Goal: Check status: Check status

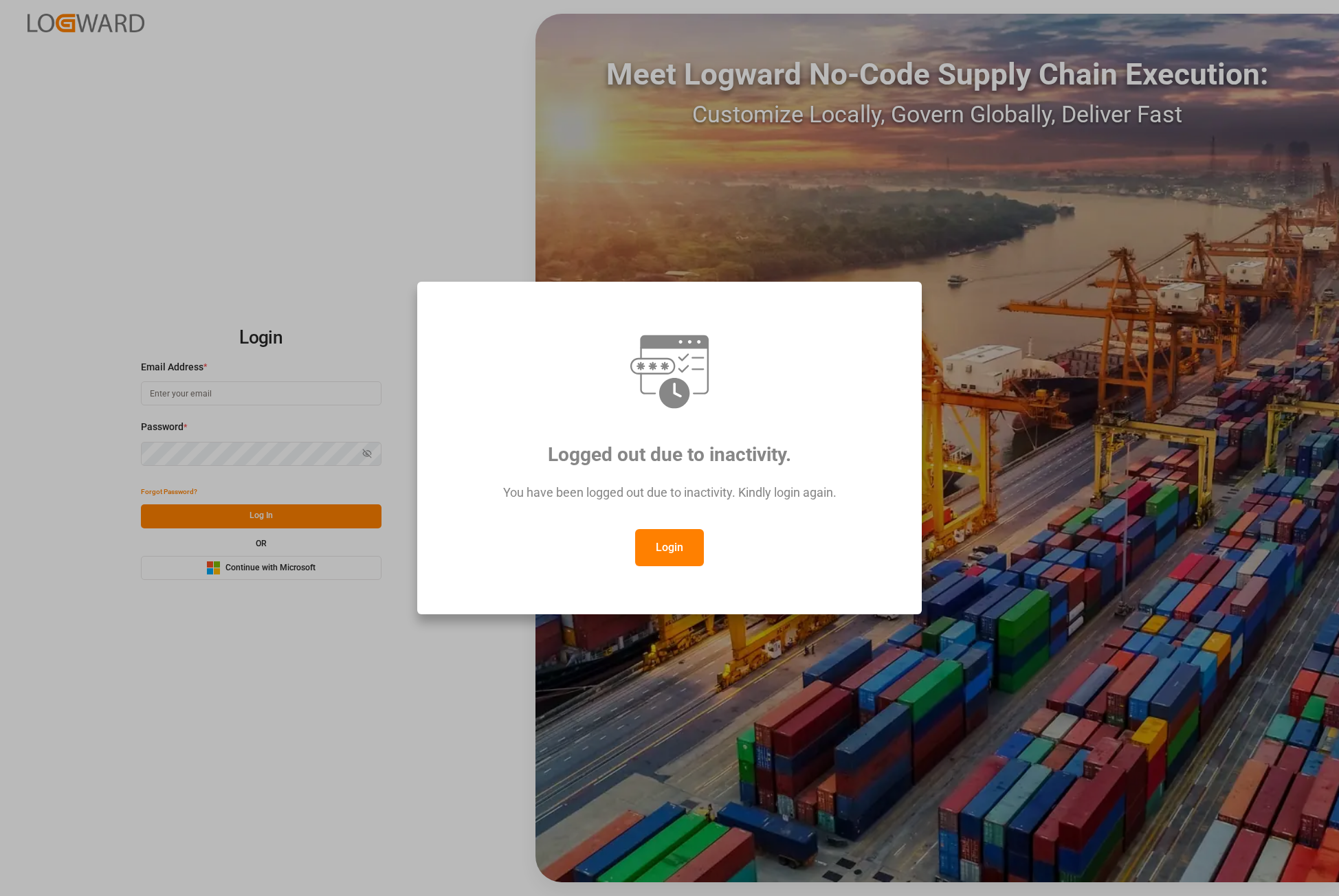
click at [653, 537] on button "Login" at bounding box center [669, 547] width 68 height 37
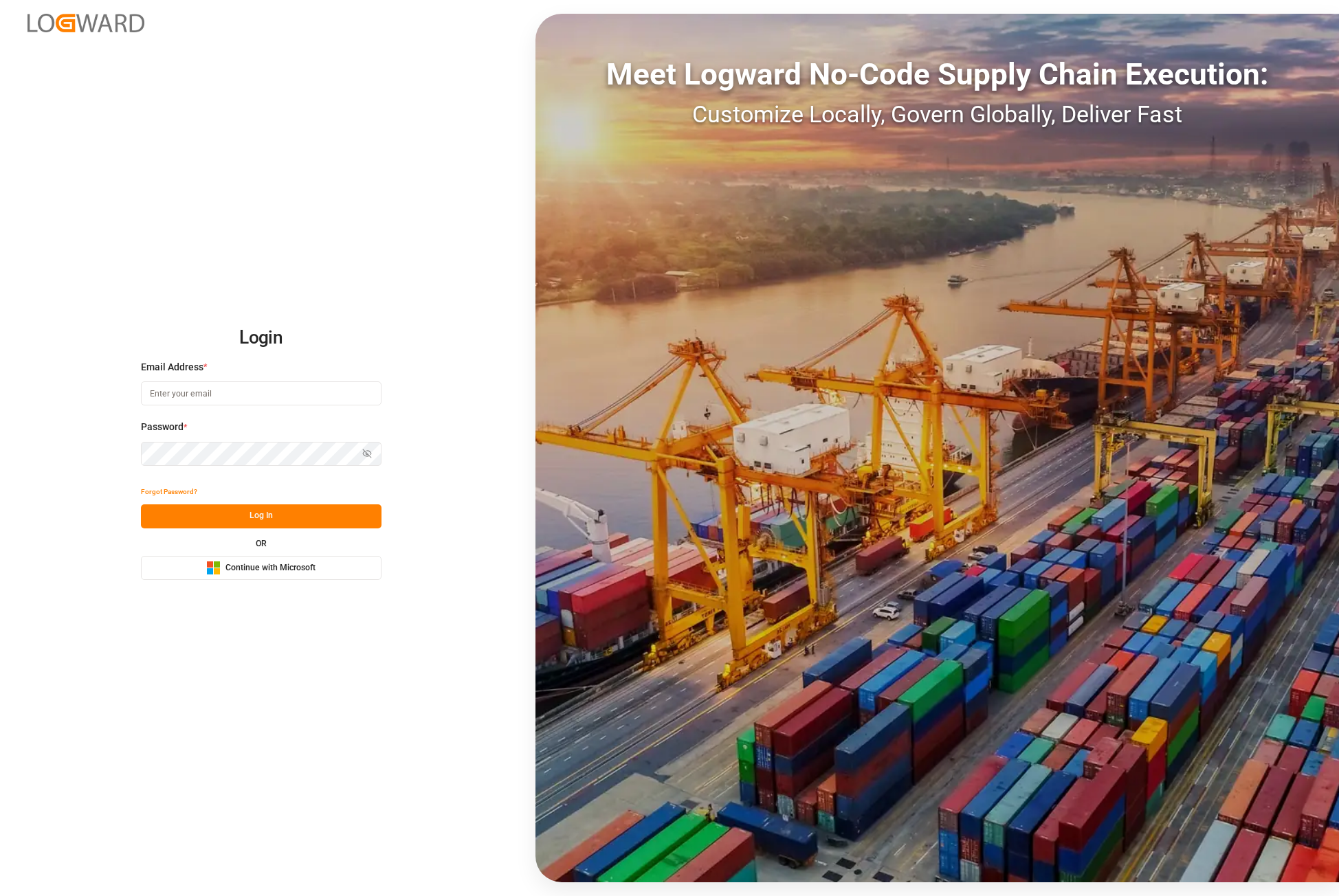
click at [270, 565] on span "Continue with Microsoft" at bounding box center [270, 568] width 90 height 13
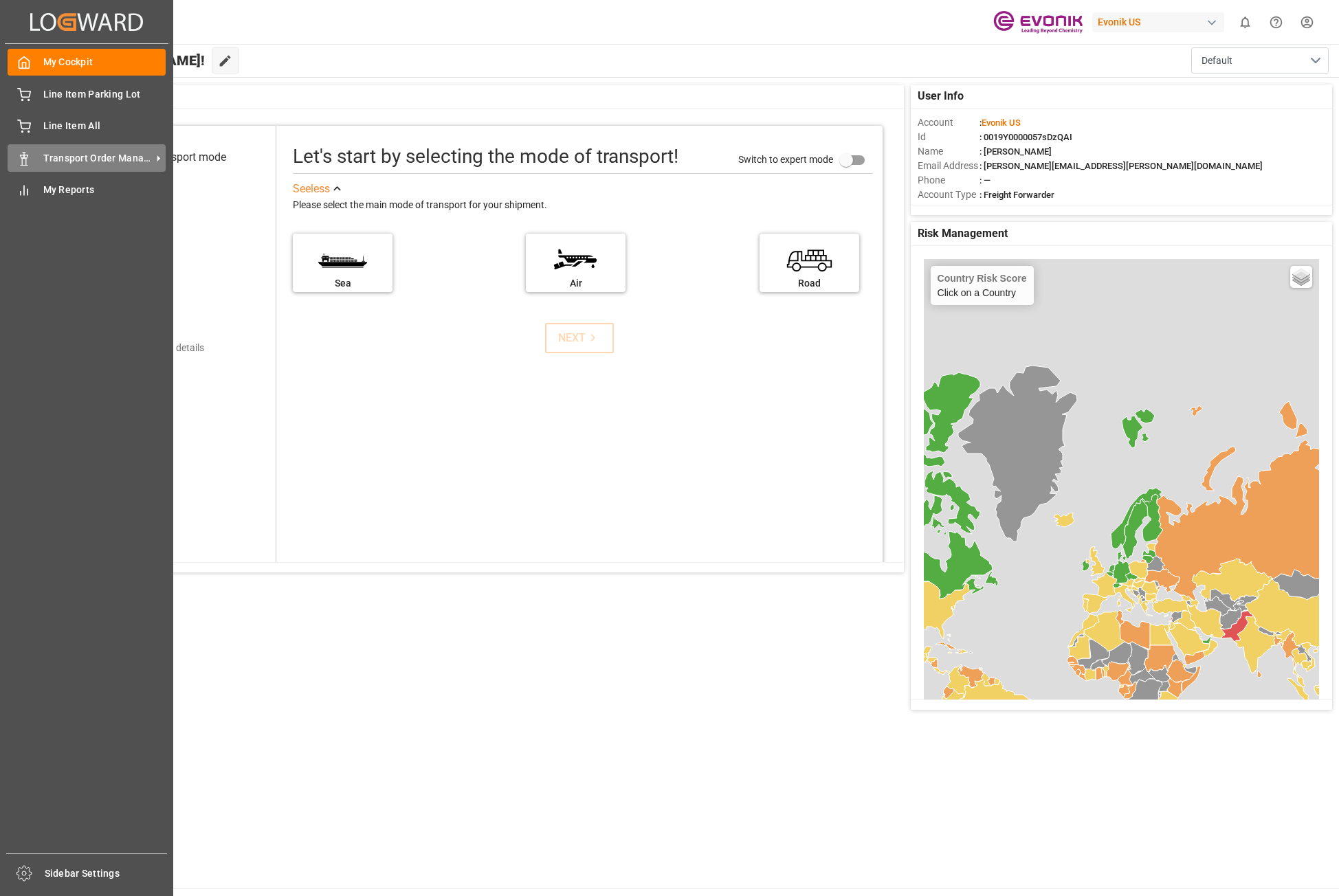
click at [152, 158] on icon at bounding box center [159, 159] width 15 height 15
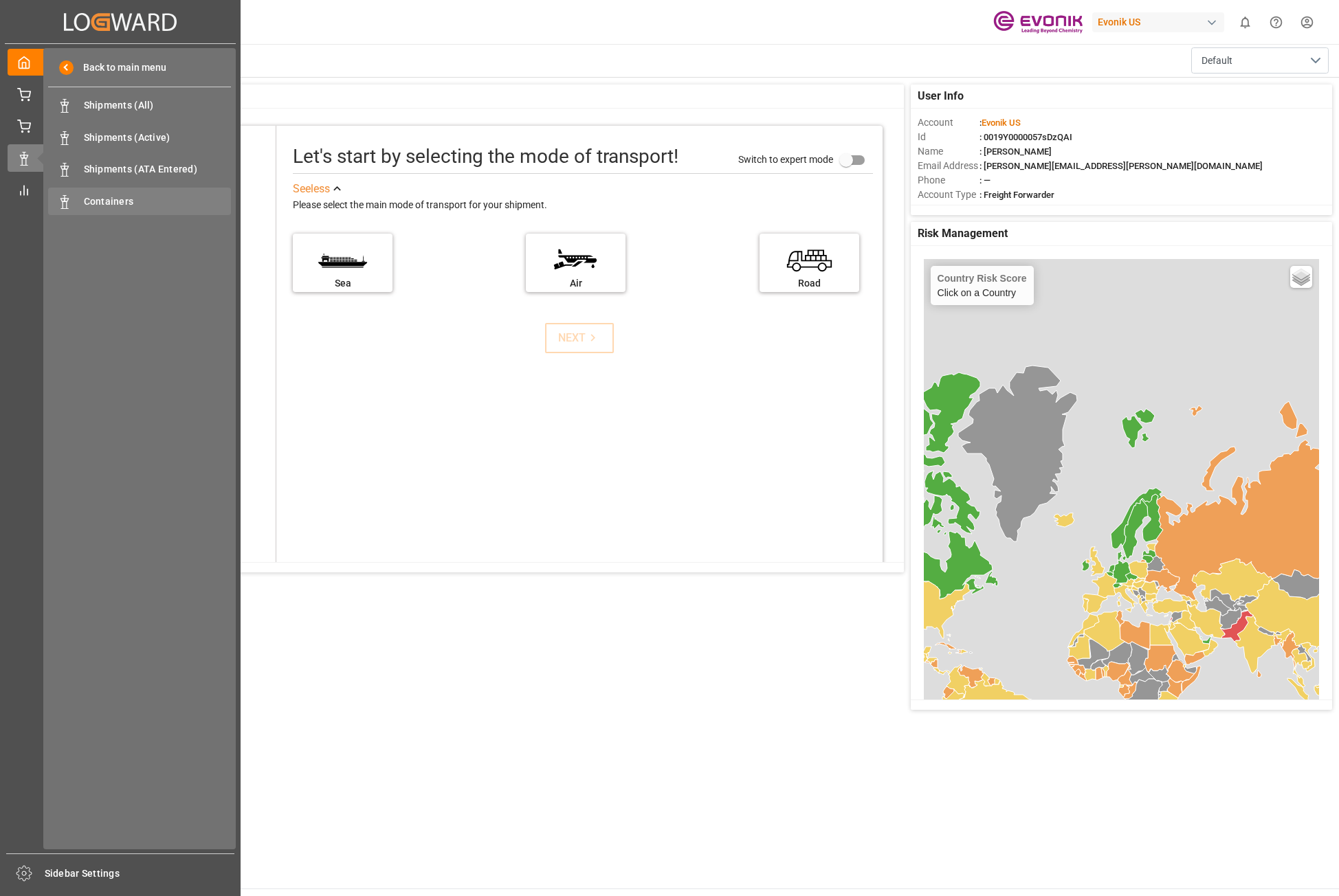
click at [121, 206] on span "Containers" at bounding box center [157, 202] width 148 height 15
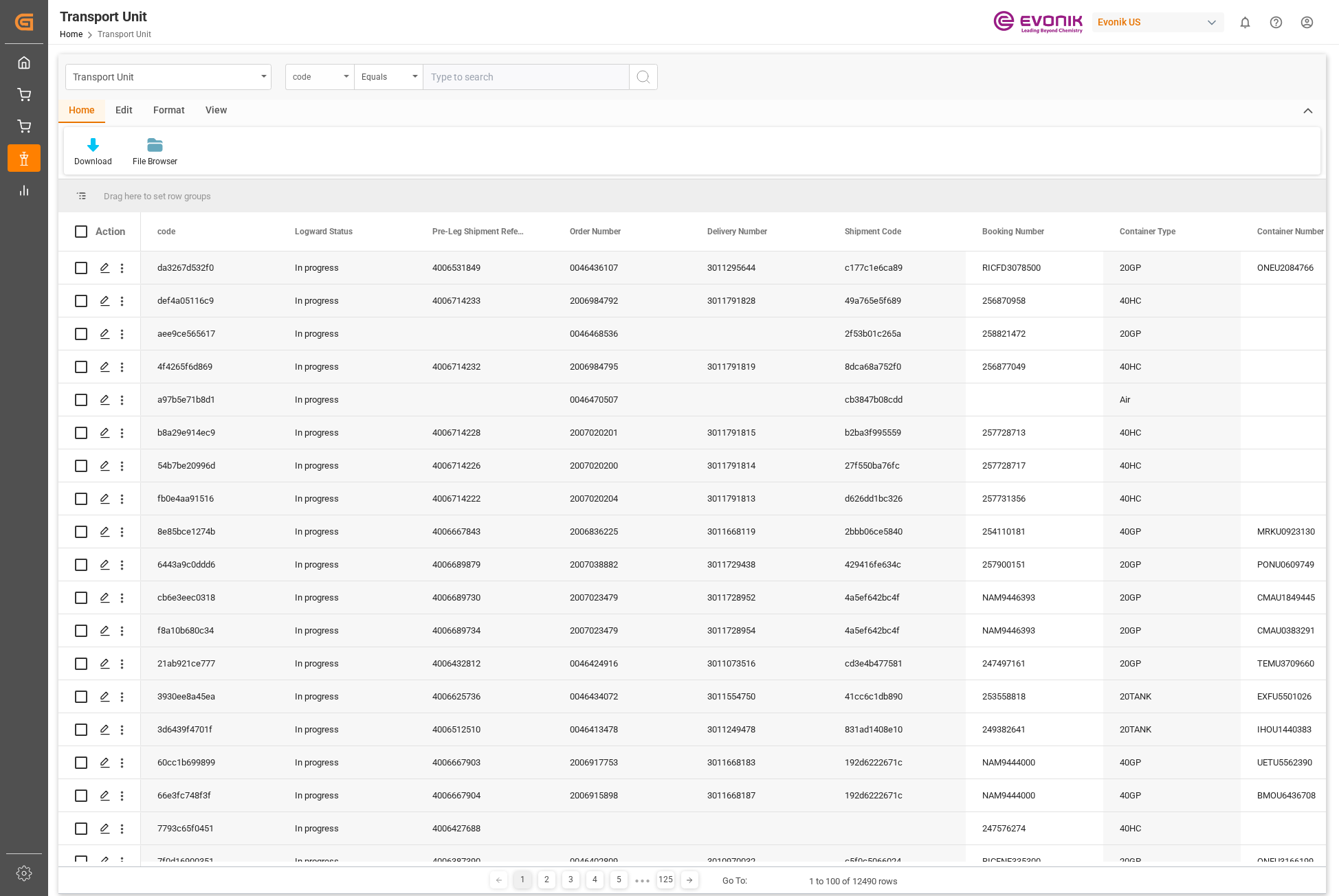
click at [349, 78] on div "code" at bounding box center [319, 77] width 68 height 26
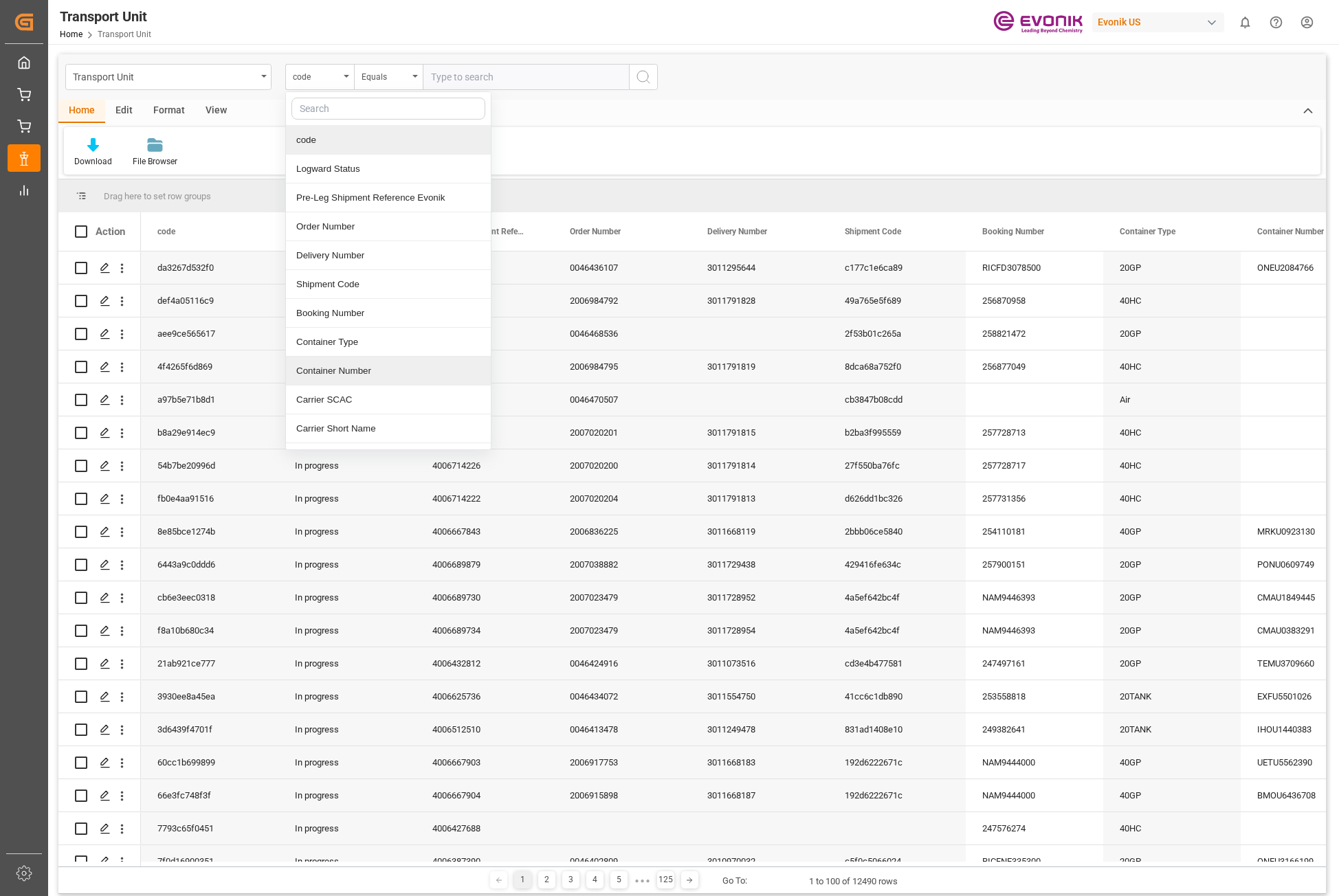
click at [358, 373] on div "Container Number" at bounding box center [388, 371] width 205 height 29
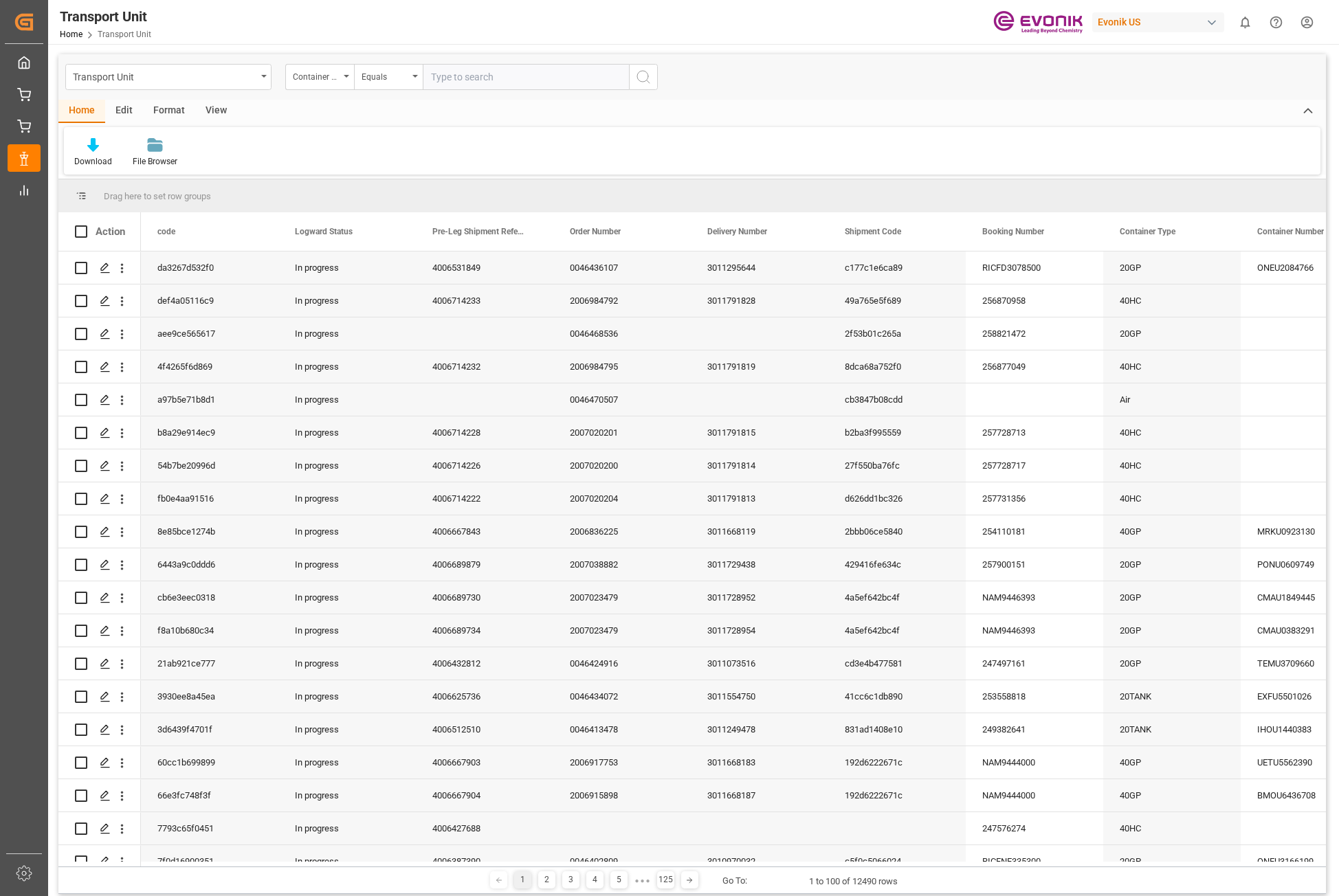
click at [555, 78] on input "text" at bounding box center [525, 77] width 206 height 26
paste input "NYKU9892015"
type input "NYKU9892015"
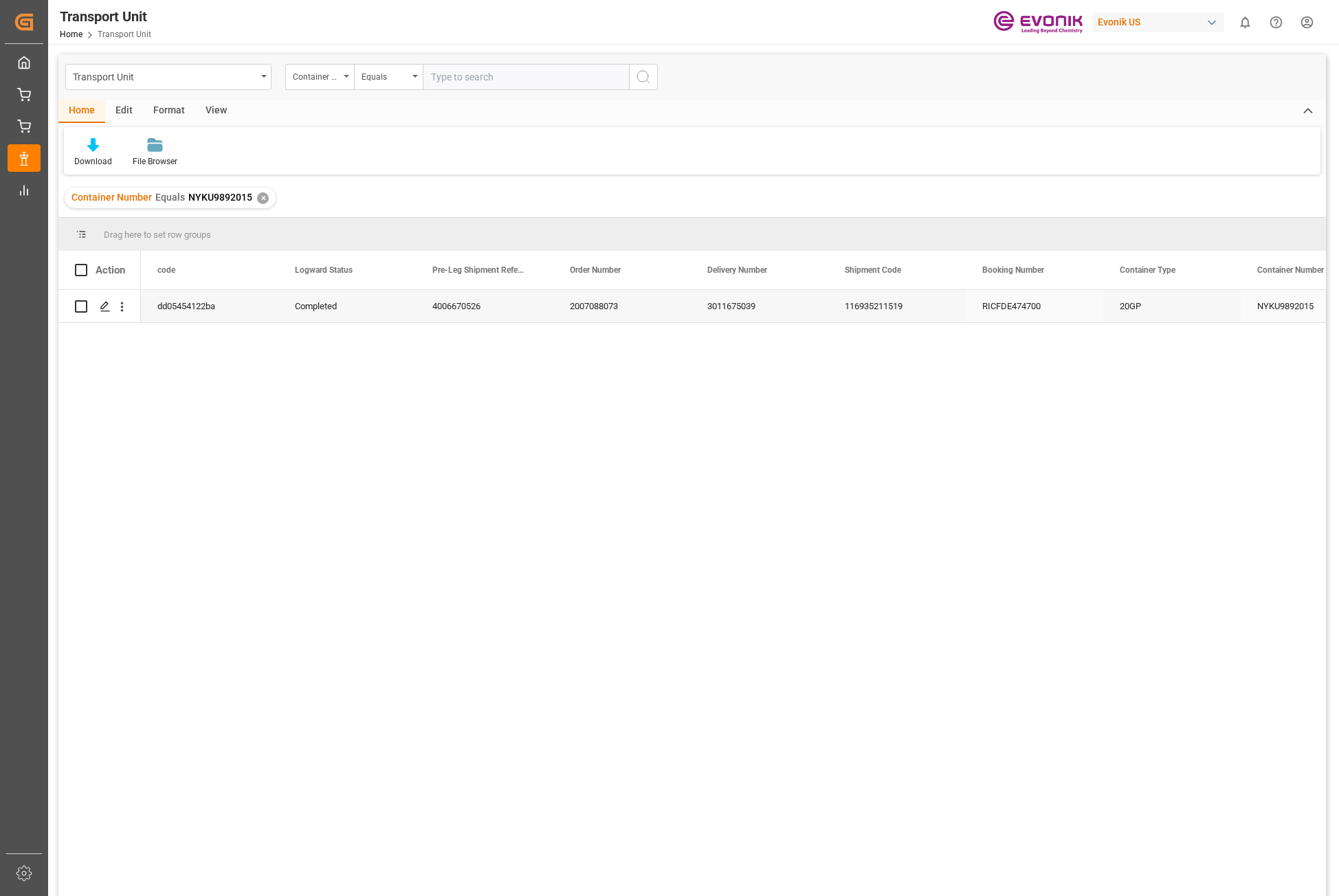
click at [747, 307] on div "3011675039" at bounding box center [759, 306] width 138 height 32
